Goal: Information Seeking & Learning: Learn about a topic

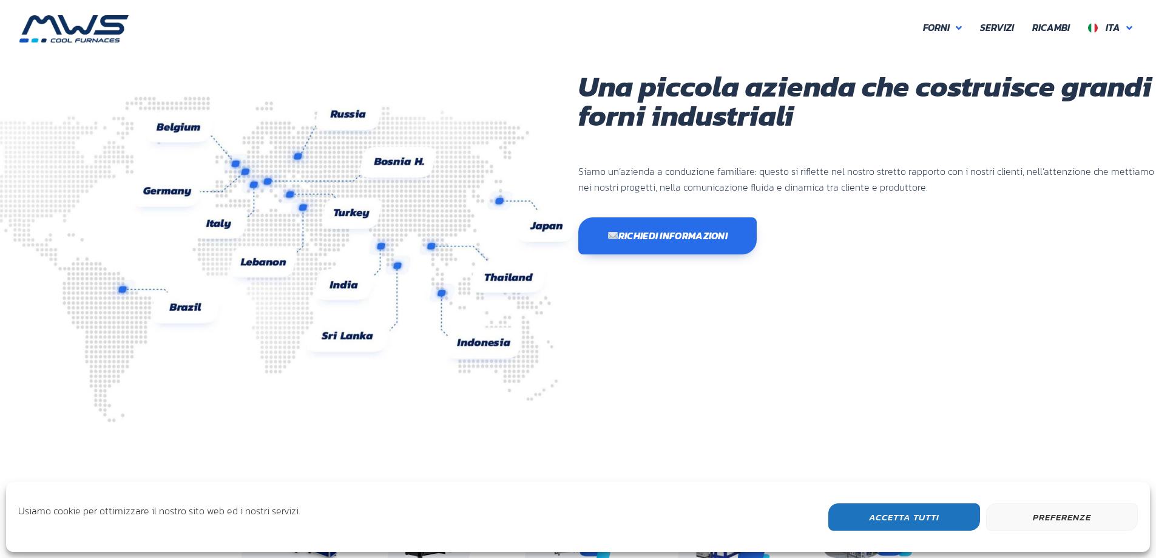
scroll to position [323, 728]
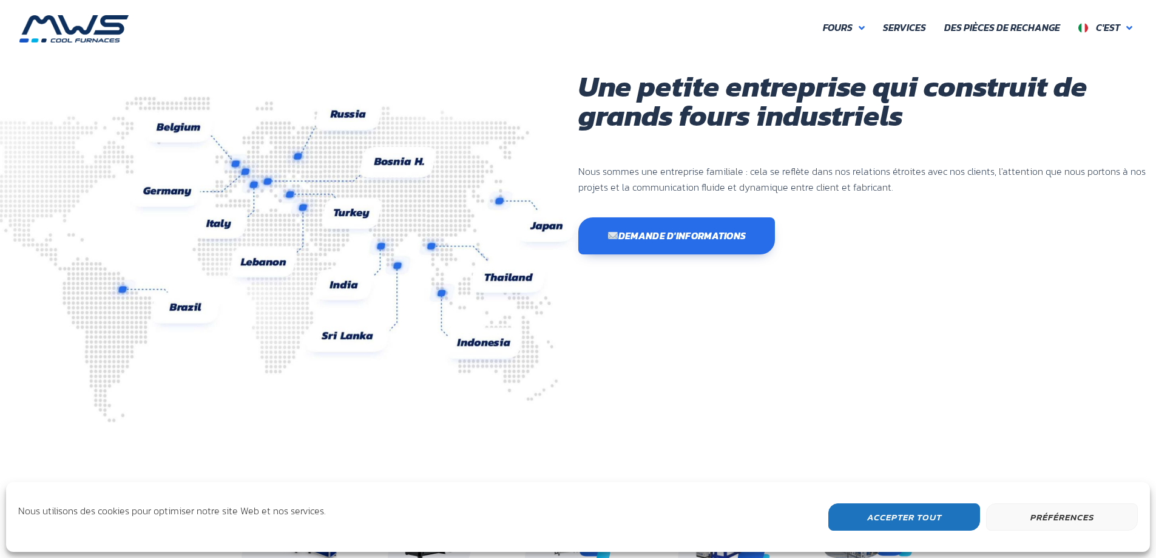
click at [224, 225] on img at bounding box center [271, 259] width 615 height 326
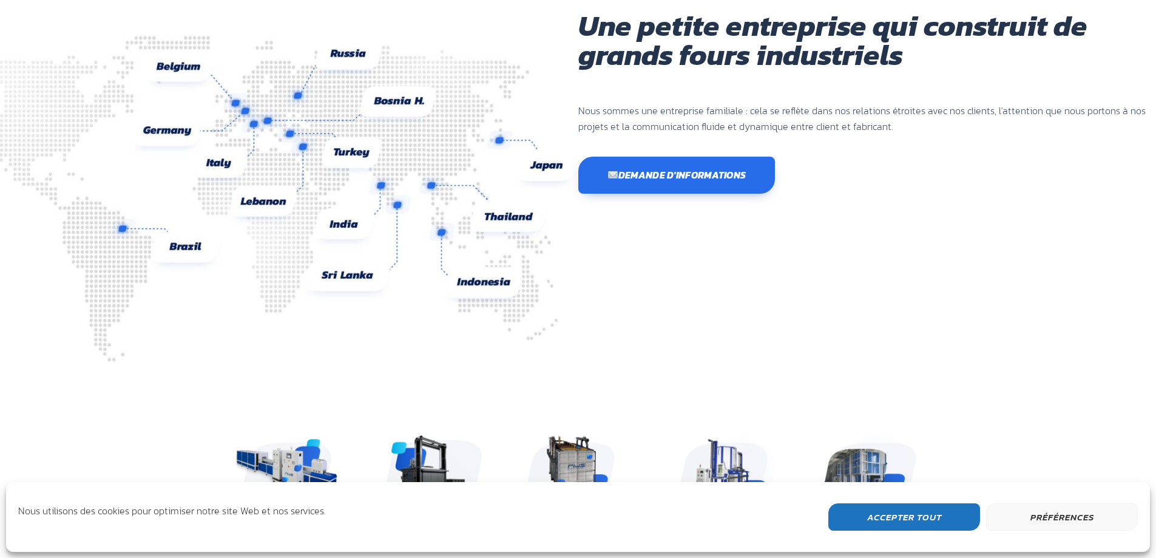
scroll to position [0, 0]
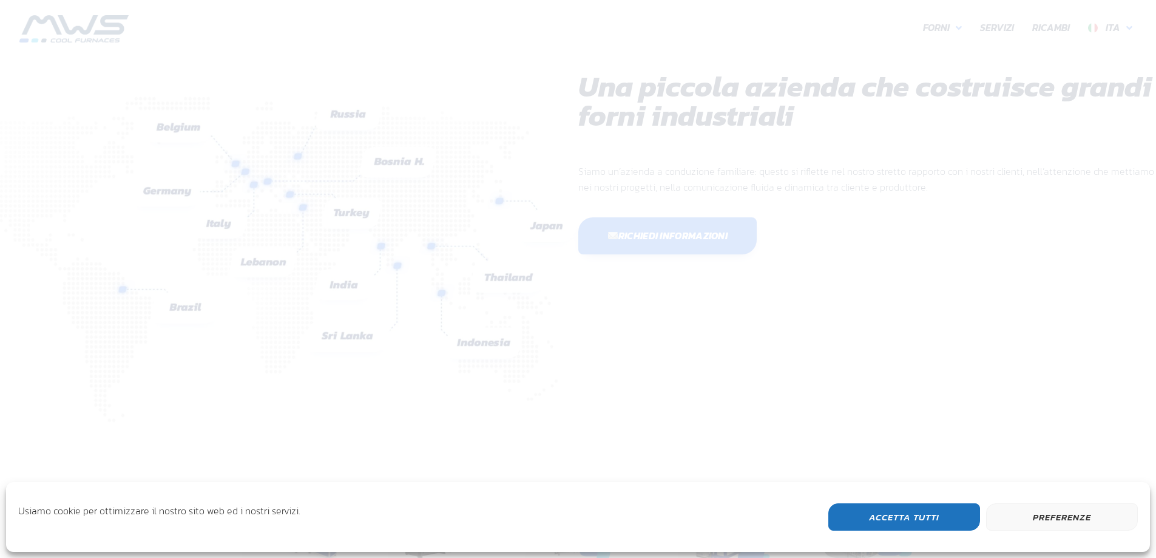
scroll to position [323, 728]
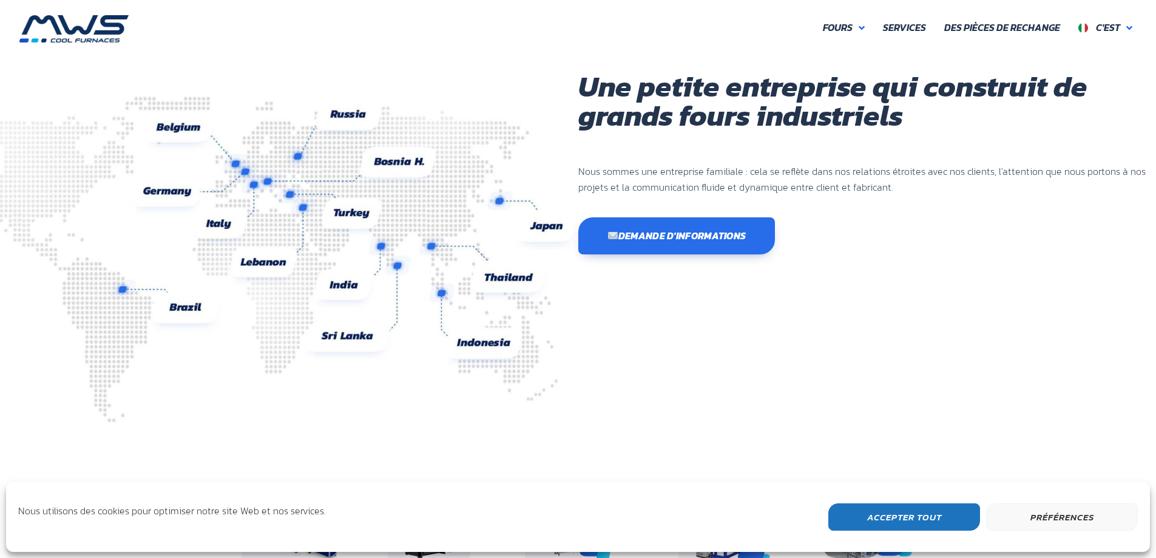
click at [226, 222] on img at bounding box center [271, 259] width 615 height 326
click at [252, 183] on img at bounding box center [271, 259] width 615 height 326
click at [811, 373] on div "Une petite entreprise qui construit de grands fours industriels Nous sommes une…" at bounding box center [867, 247] width 578 height 350
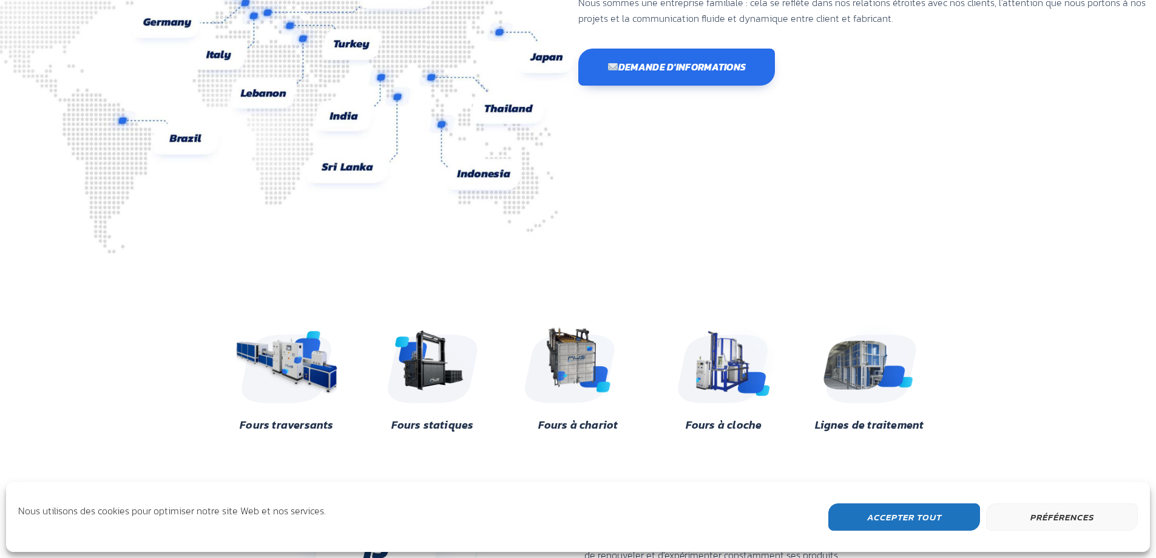
scroll to position [0, 0]
